Goal: Find specific page/section: Find specific page/section

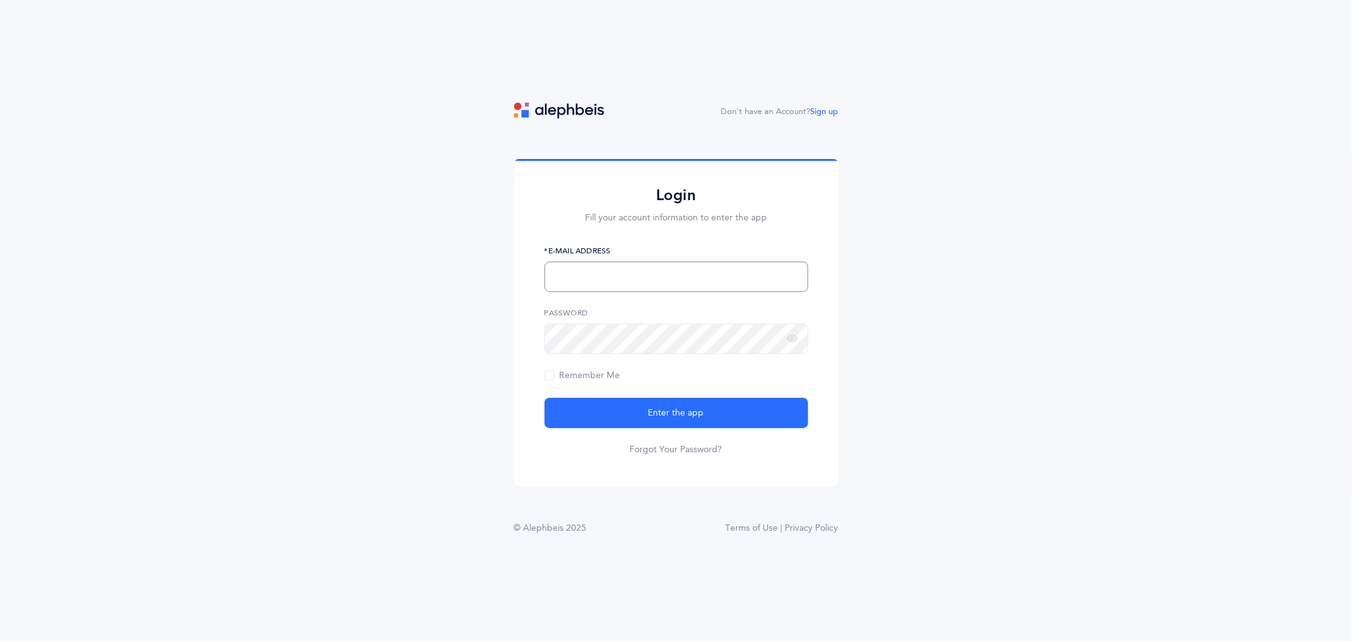
type input "[EMAIL_ADDRESS][PERSON_NAME][DOMAIN_NAME]"
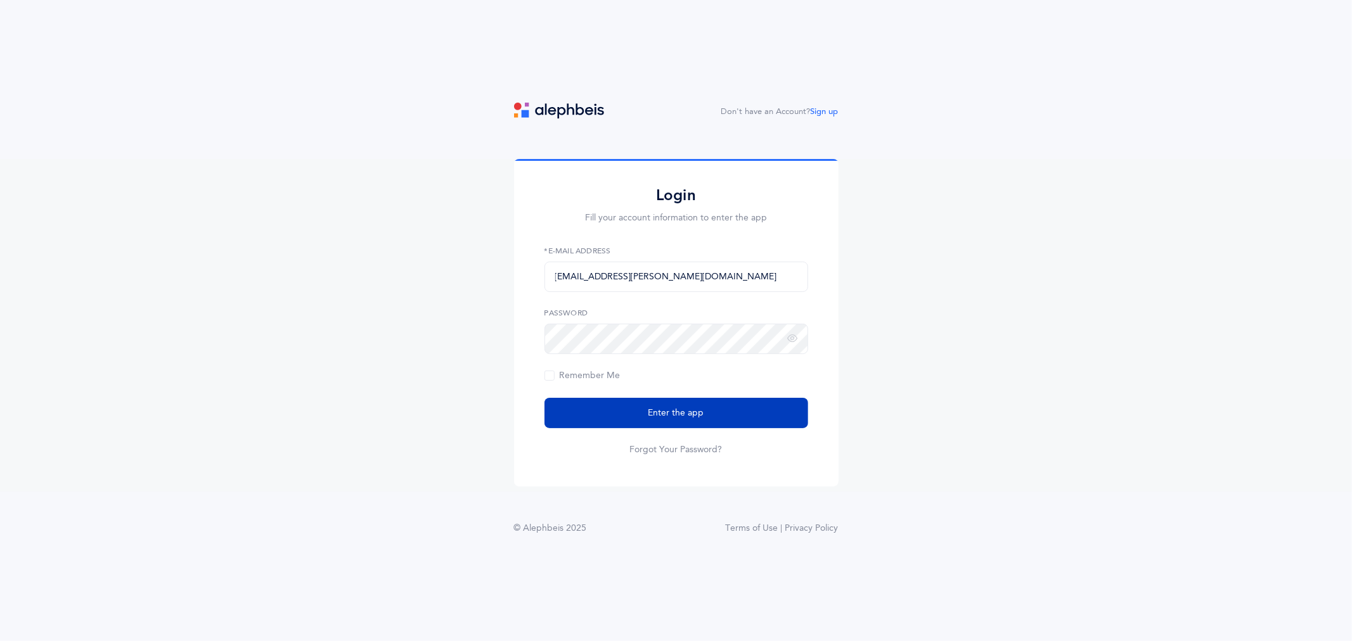
click at [591, 415] on button "Enter the app" at bounding box center [676, 413] width 264 height 30
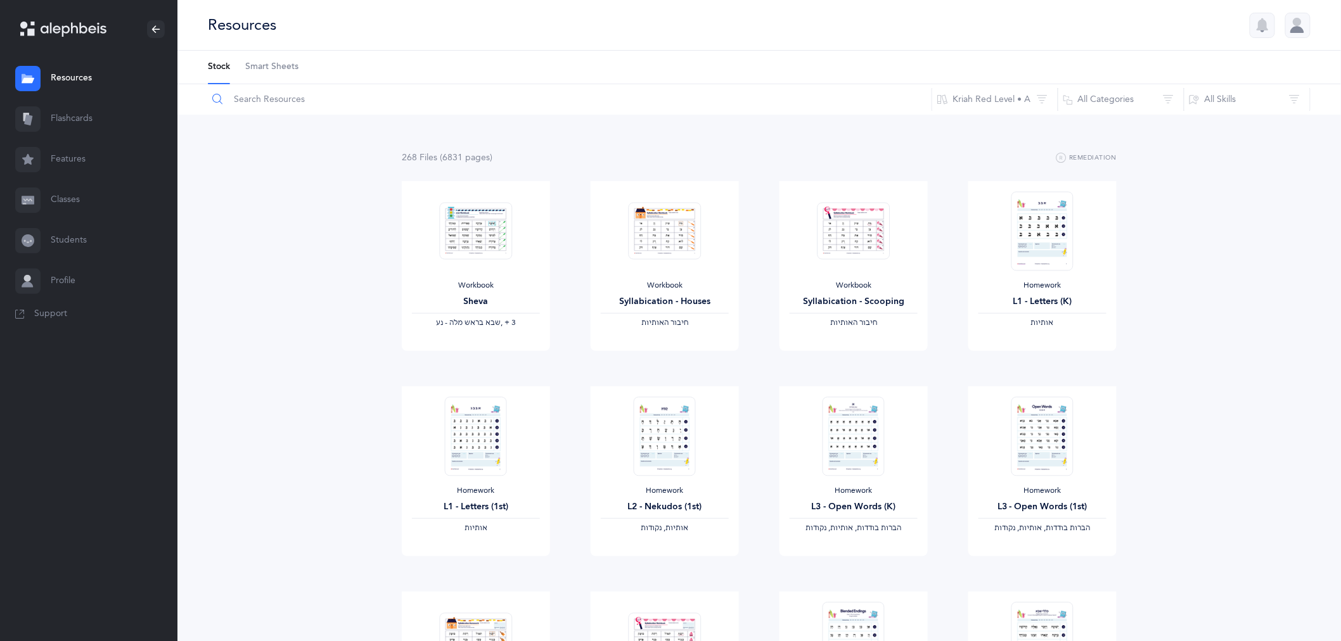
click at [250, 101] on input "text" at bounding box center [569, 99] width 725 height 30
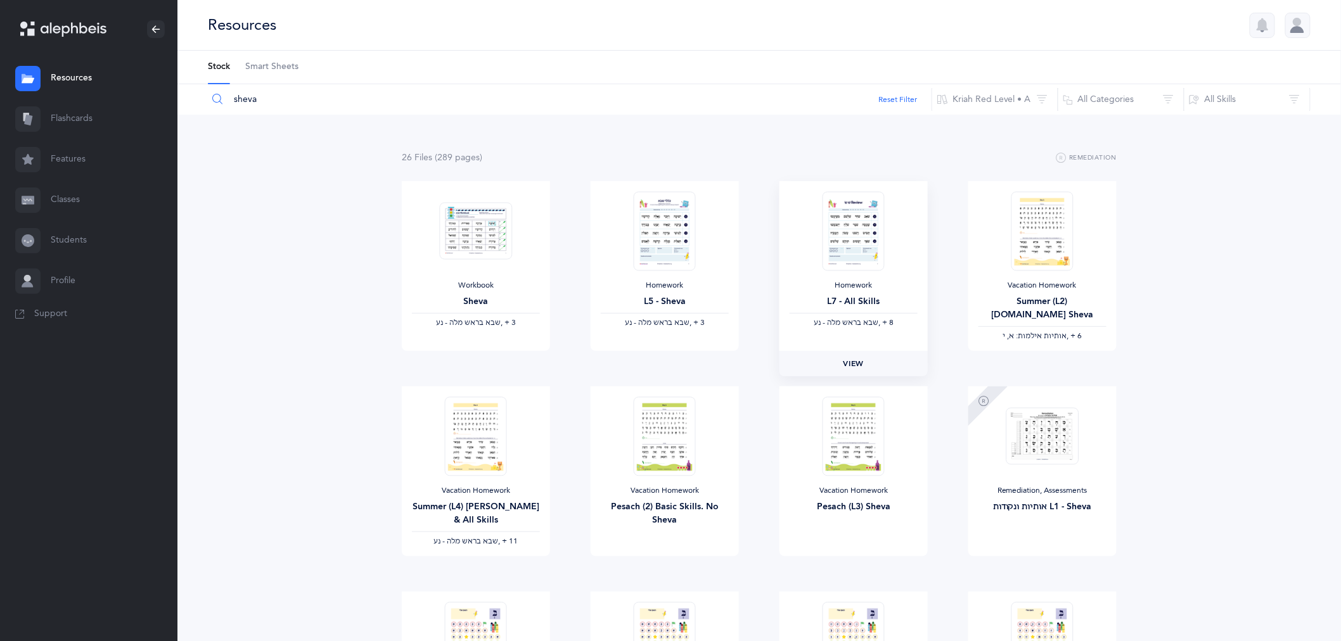
click at [851, 362] on span "View" at bounding box center [853, 363] width 20 height 11
click at [478, 369] on link "View" at bounding box center [476, 363] width 148 height 25
click at [338, 108] on input "sheva" at bounding box center [569, 99] width 725 height 30
type input "s"
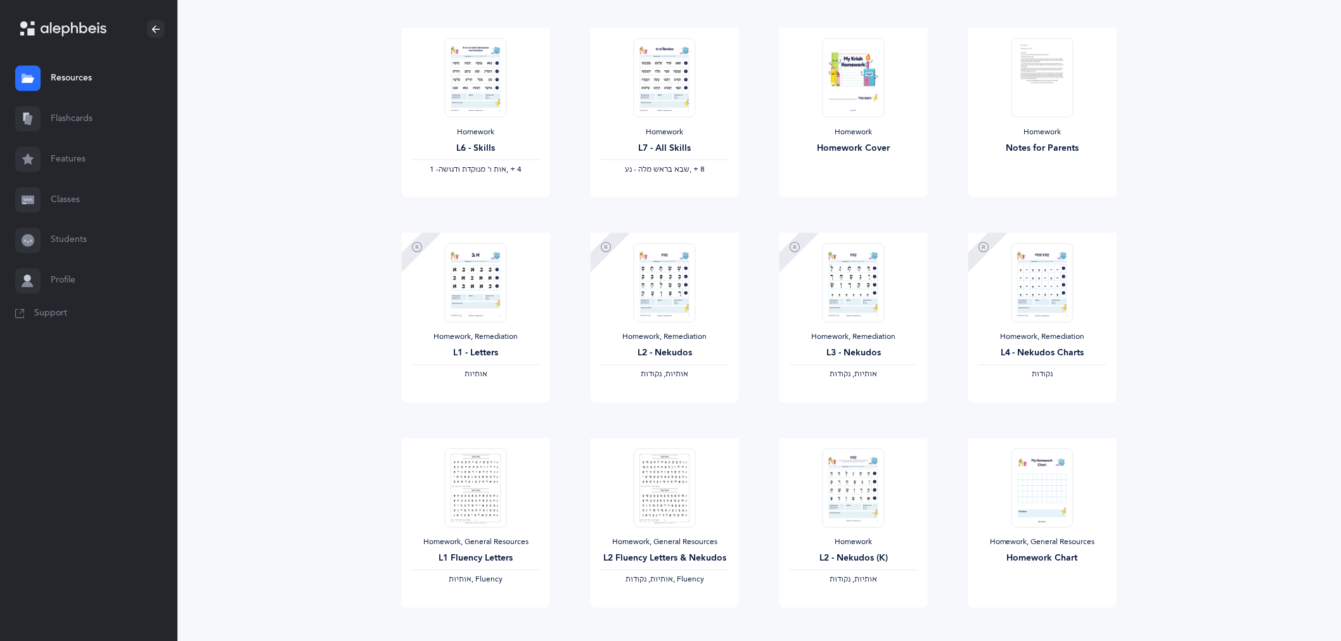
scroll to position [774, 0]
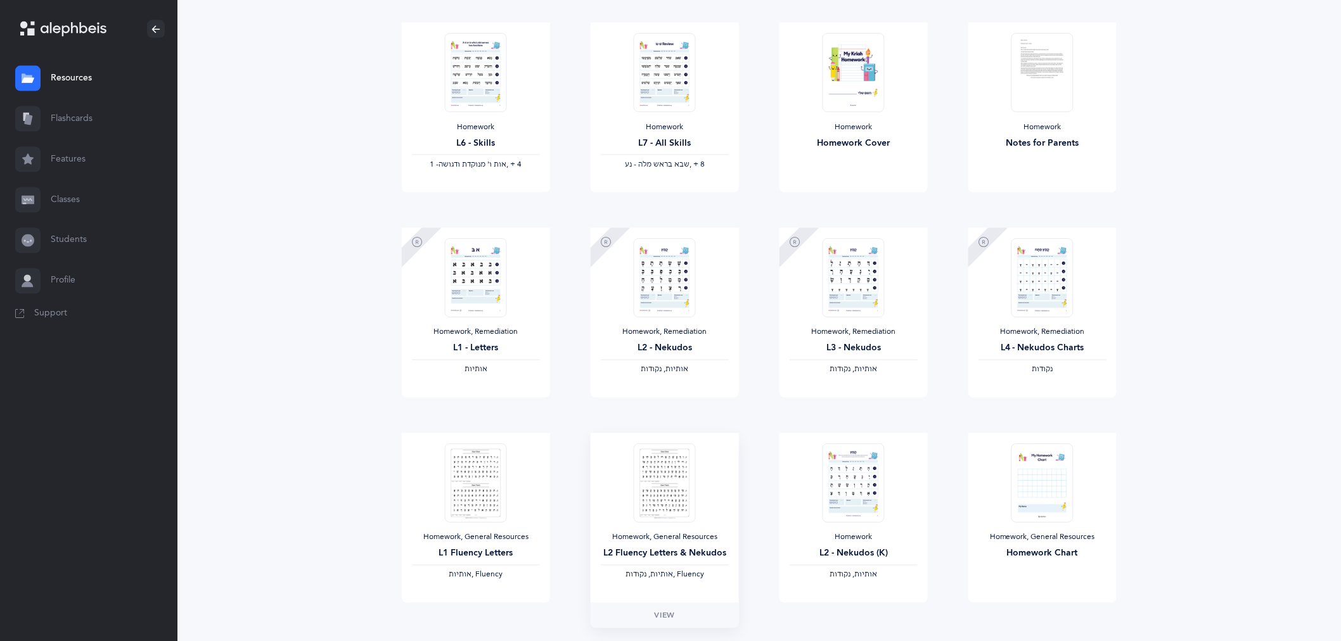
click at [663, 499] on img at bounding box center [665, 483] width 62 height 79
click at [662, 617] on span "View" at bounding box center [665, 615] width 20 height 11
